Goal: Task Accomplishment & Management: Complete application form

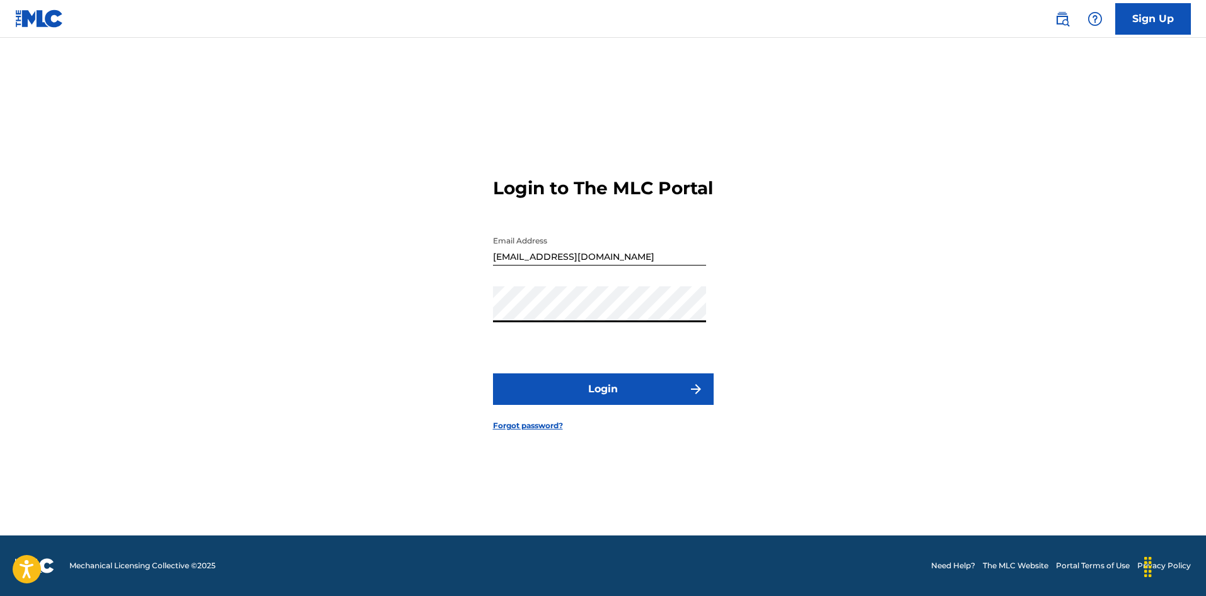
click at [493, 373] on button "Login" at bounding box center [603, 389] width 221 height 32
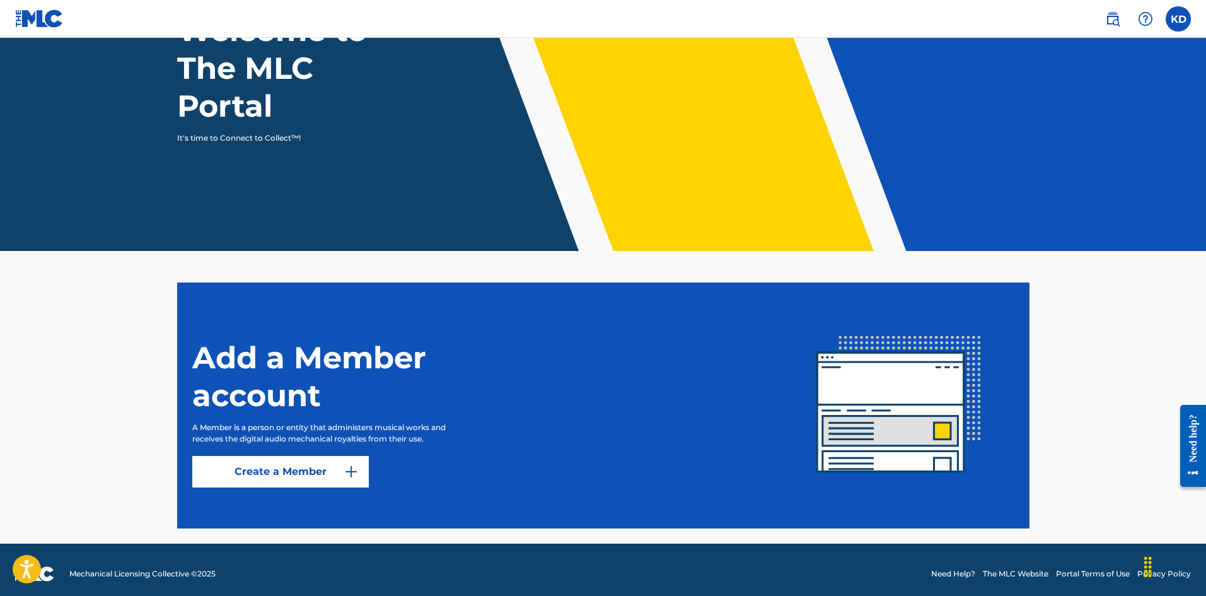
scroll to position [127, 0]
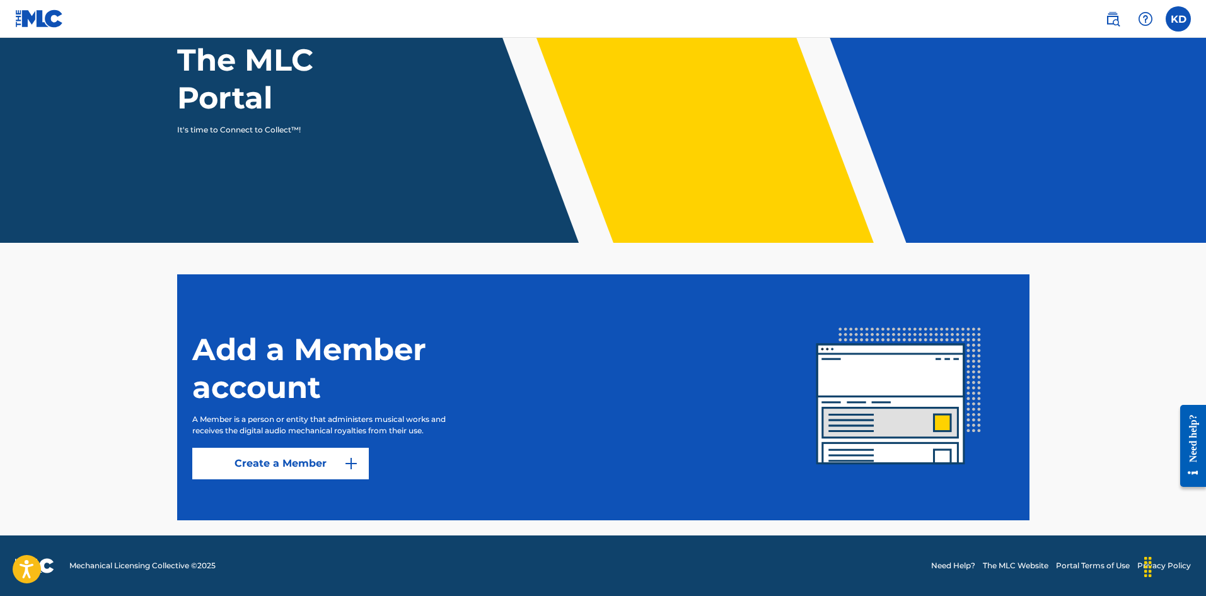
click at [336, 462] on link "Create a Member" at bounding box center [280, 464] width 177 height 32
